Goal: Information Seeking & Learning: Find specific fact

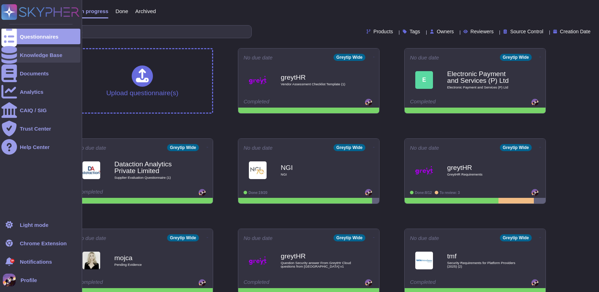
click at [36, 60] on div "Knowledge Base" at bounding box center [40, 55] width 79 height 16
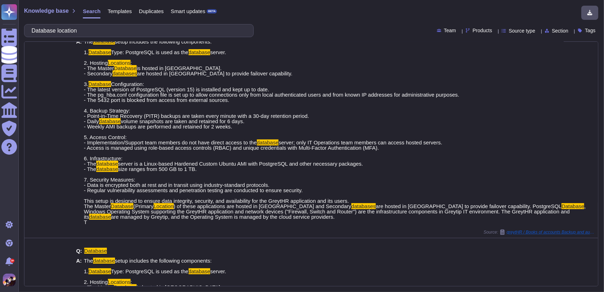
scroll to position [56, 0]
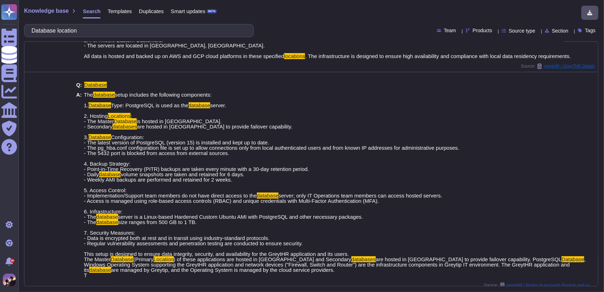
type input "Database location"
